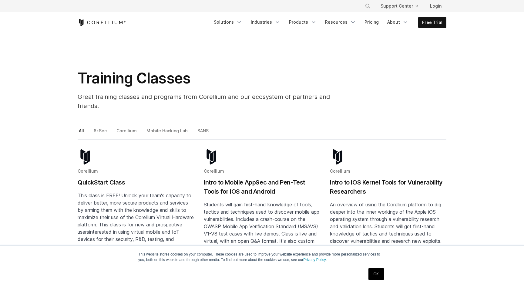
click at [186, 116] on section "Training Classes Great training classes and programs from Corellium and our eco…" at bounding box center [262, 80] width 524 height 94
click at [194, 117] on section "Training Classes Great training classes and programs from Corellium and our eco…" at bounding box center [262, 80] width 524 height 94
click at [116, 127] on link "Corellium" at bounding box center [127, 133] width 24 height 13
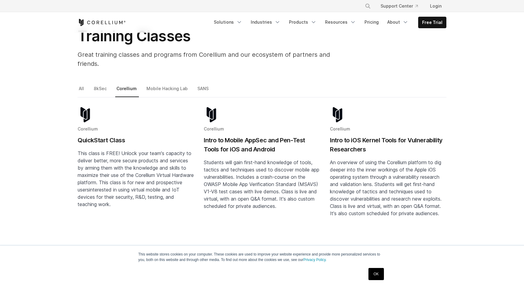
scroll to position [28, 0]
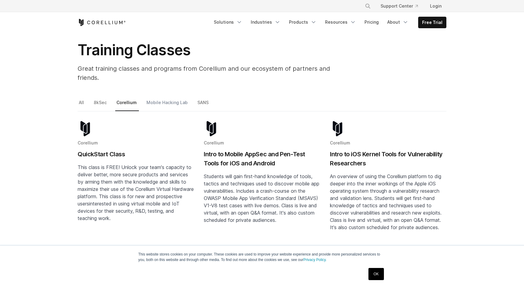
click at [158, 99] on link "Mobile Hacking Lab" at bounding box center [167, 105] width 45 height 13
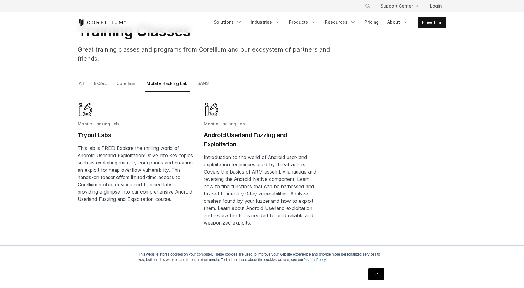
scroll to position [39, 0]
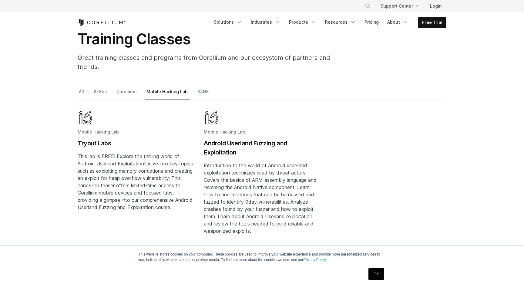
click at [196, 88] on link "SANS" at bounding box center [203, 94] width 15 height 13
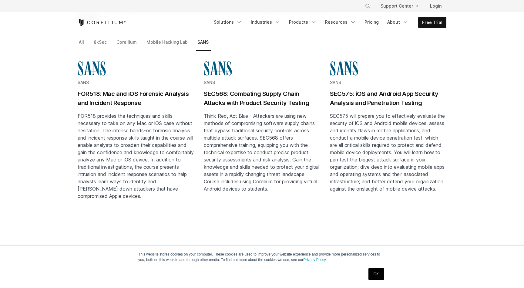
scroll to position [56, 0]
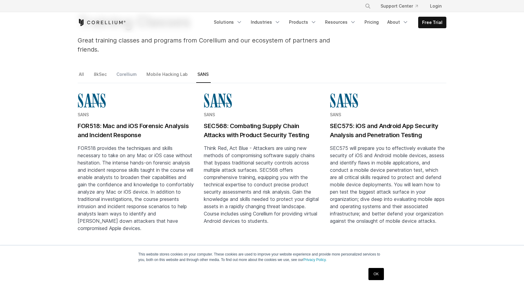
click at [124, 70] on link "Corellium" at bounding box center [127, 76] width 24 height 13
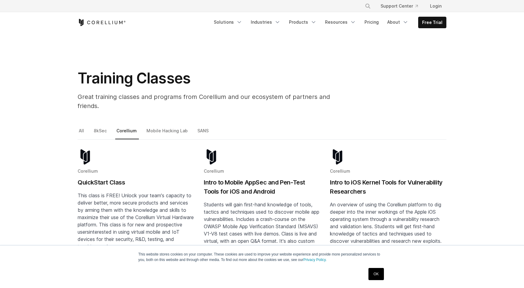
click at [102, 111] on section "Training Classes Great training classes and programs from Corellium and our eco…" at bounding box center [262, 80] width 524 height 94
click at [102, 127] on link "8kSec" at bounding box center [100, 133] width 16 height 13
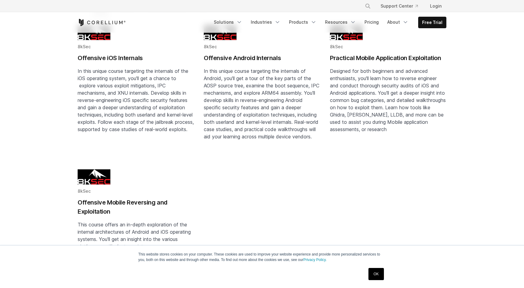
scroll to position [149, 0]
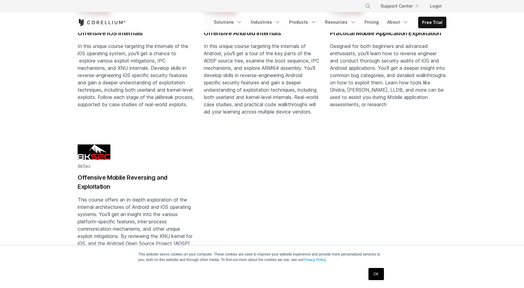
click at [175, 3] on div "× Search our site... Support Center Login" at bounding box center [262, 6] width 369 height 11
click at [197, 2] on div "× Search our site... Support Center Login" at bounding box center [262, 6] width 369 height 11
